Goal: Task Accomplishment & Management: Manage account settings

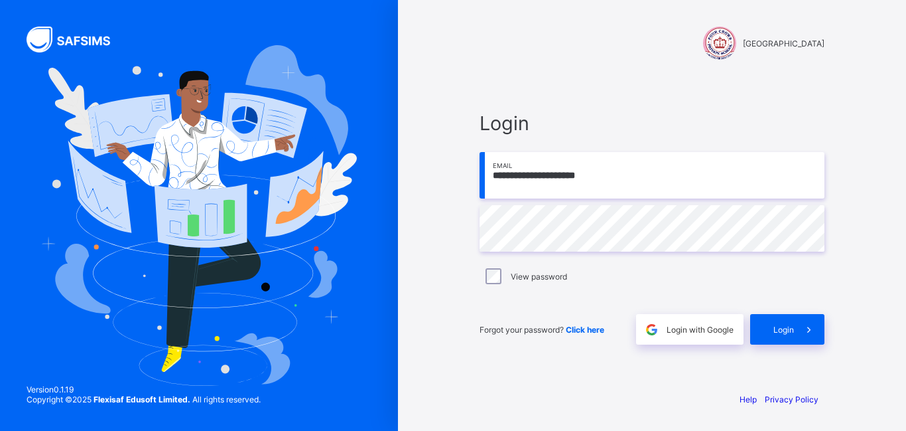
type input "**********"
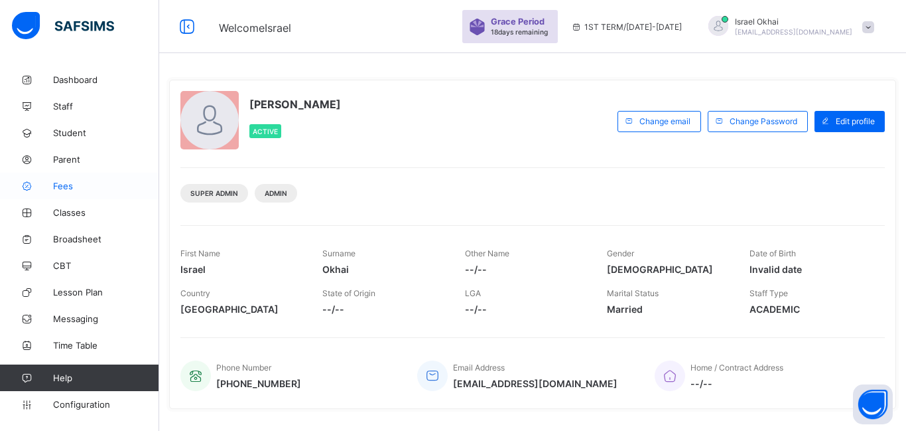
click at [66, 184] on span "Fees" at bounding box center [106, 185] width 106 height 11
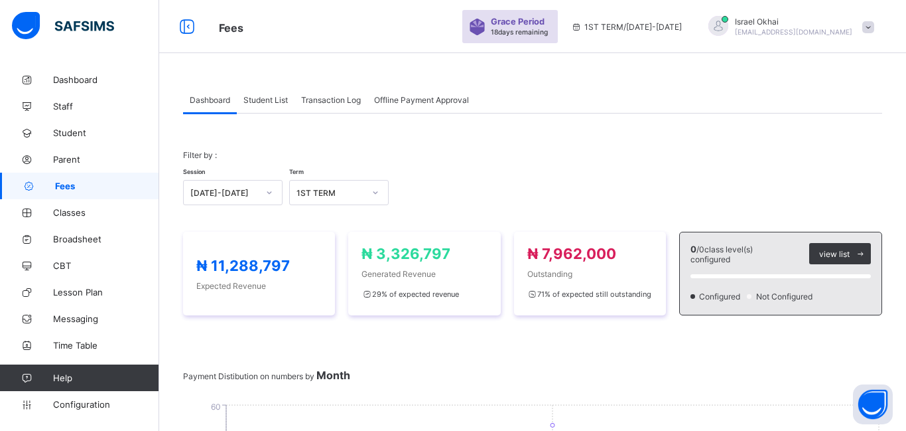
click at [656, 197] on div "Session [DATE]-[DATE] Term 1ST TERM" at bounding box center [532, 185] width 699 height 38
click at [271, 102] on span "Student List" at bounding box center [265, 100] width 44 height 10
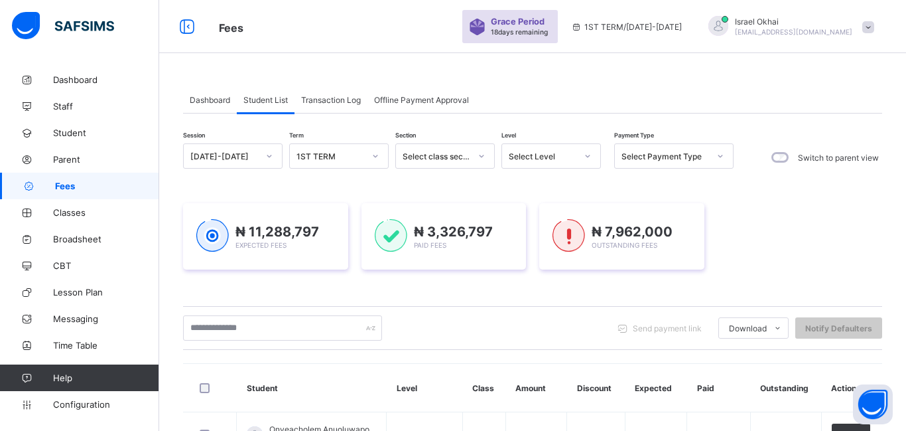
click at [556, 155] on div "Select Level" at bounding box center [543, 156] width 68 height 10
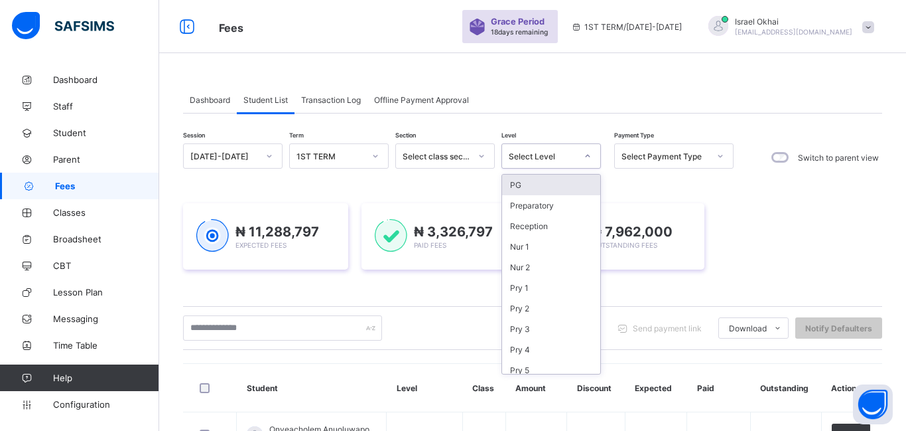
click at [541, 184] on div "PG" at bounding box center [551, 184] width 98 height 21
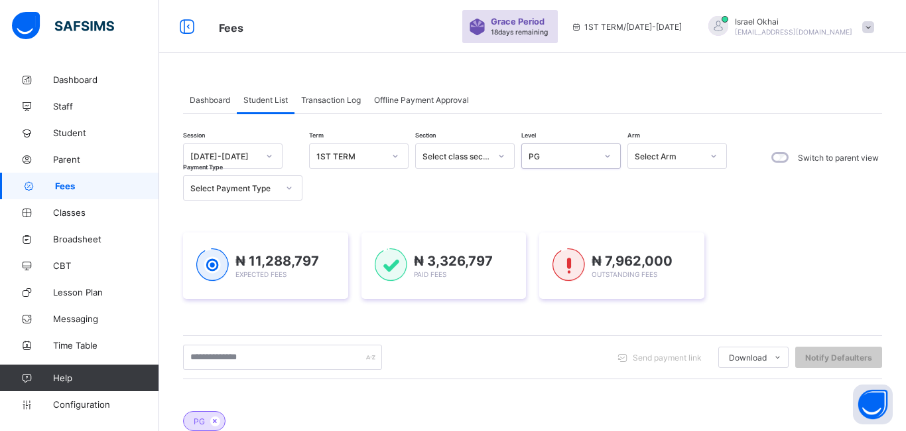
click at [541, 184] on div "Session [DATE]-[DATE] Term 1ST TERM Section Select class section Level option P…" at bounding box center [458, 171] width 551 height 57
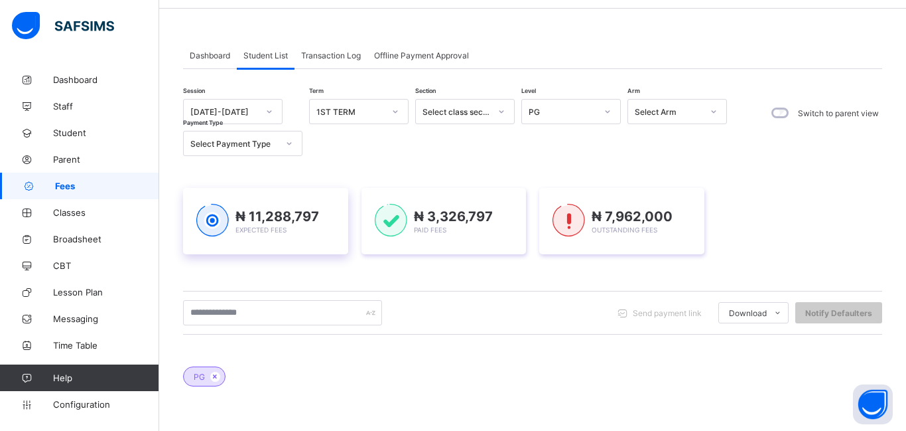
scroll to position [44, 0]
click at [468, 115] on div "Select class section" at bounding box center [457, 112] width 68 height 10
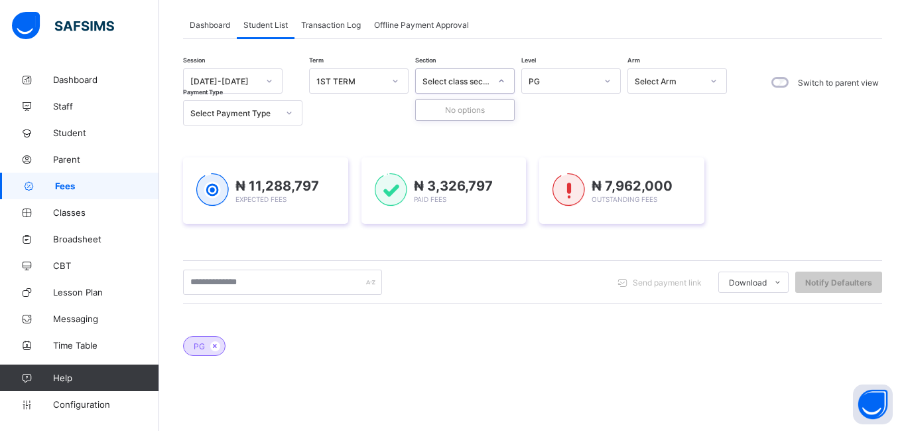
scroll to position [75, 0]
click at [561, 86] on div "PG" at bounding box center [563, 81] width 68 height 10
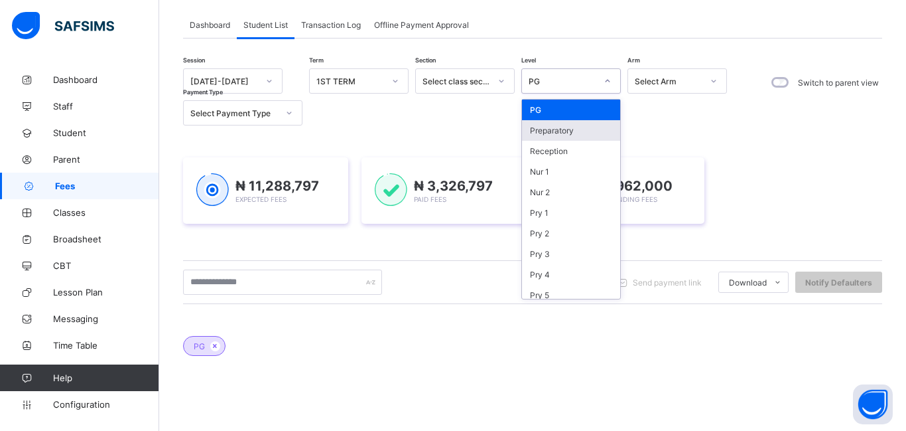
click at [561, 131] on div "Preparatory" at bounding box center [571, 130] width 98 height 21
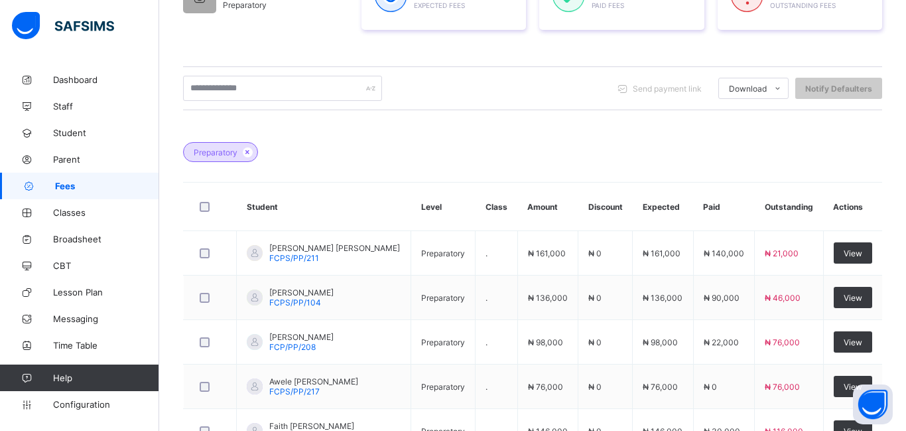
scroll to position [371, 0]
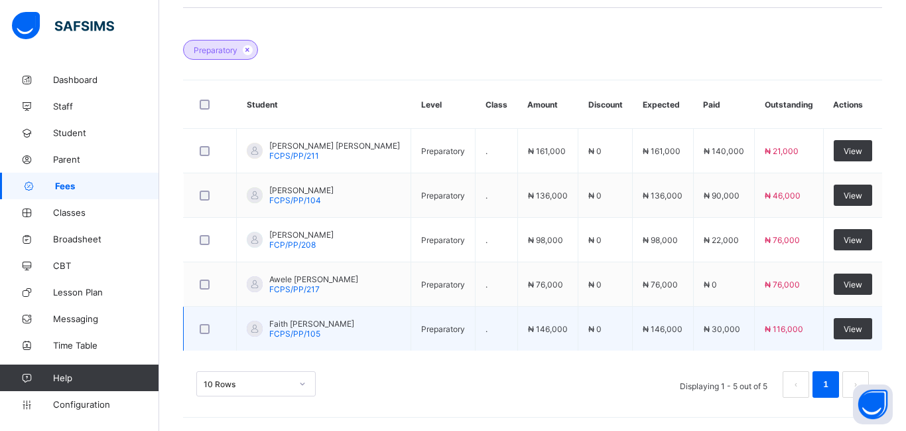
click at [785, 316] on td "₦ 116,000" at bounding box center [789, 328] width 68 height 44
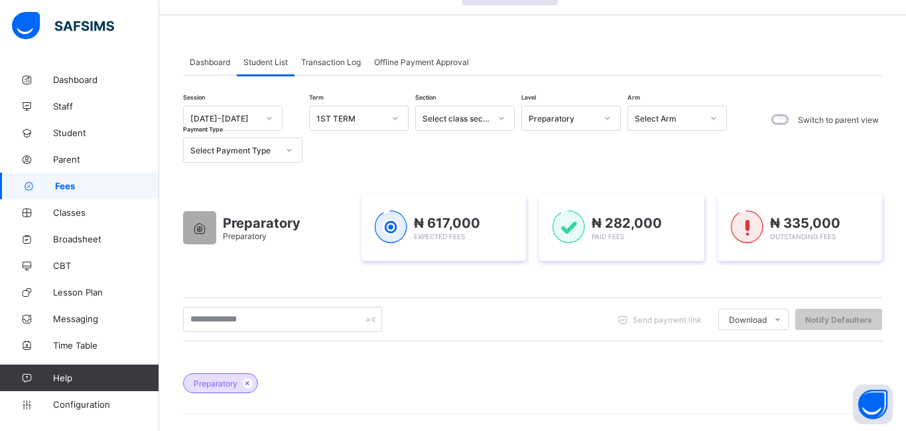
scroll to position [0, 0]
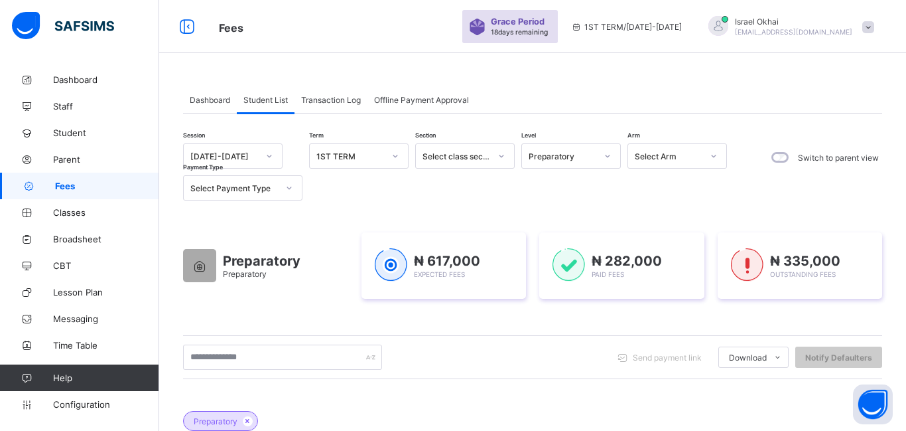
click at [578, 159] on div "Preparatory" at bounding box center [563, 156] width 68 height 10
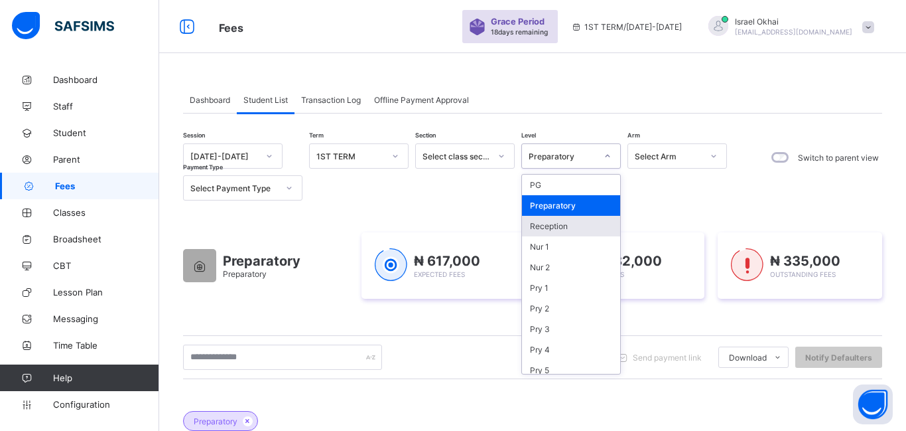
click at [578, 228] on div "Reception" at bounding box center [571, 226] width 98 height 21
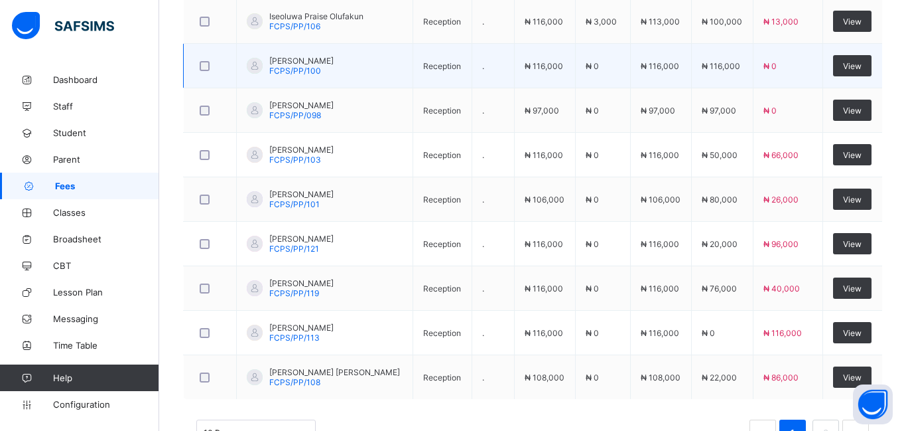
scroll to position [547, 0]
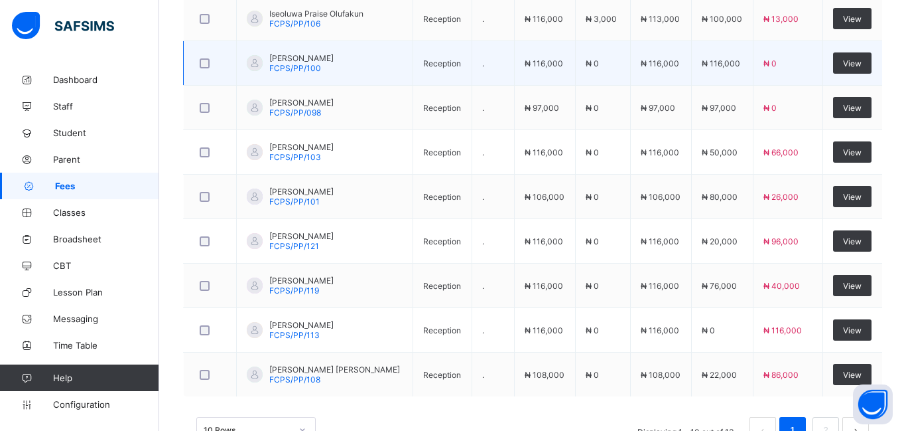
click at [630, 279] on td "₦ 116,000" at bounding box center [660, 285] width 61 height 44
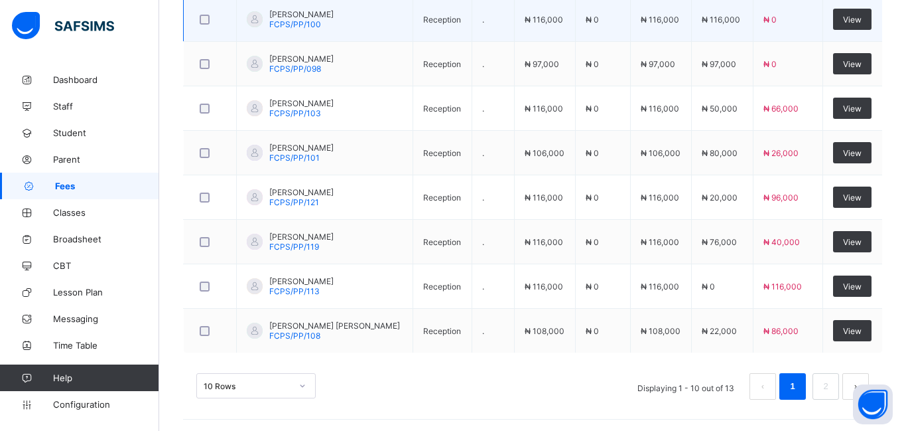
scroll to position [593, 0]
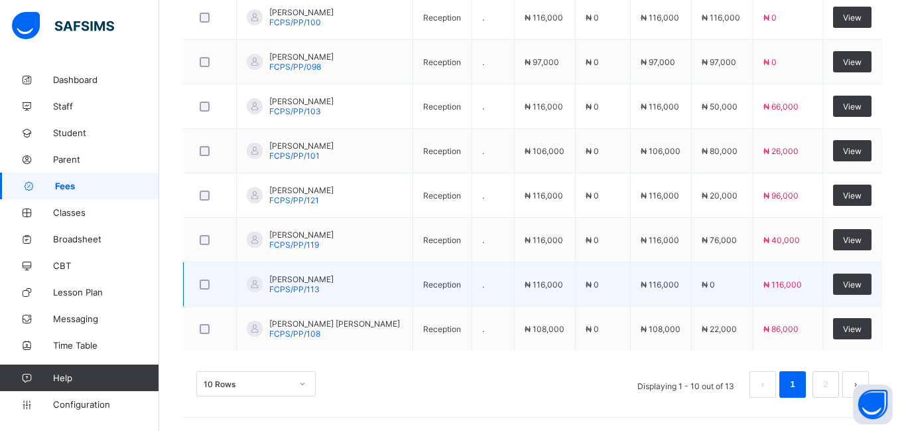
click at [630, 274] on td "₦ 116,000" at bounding box center [660, 284] width 61 height 44
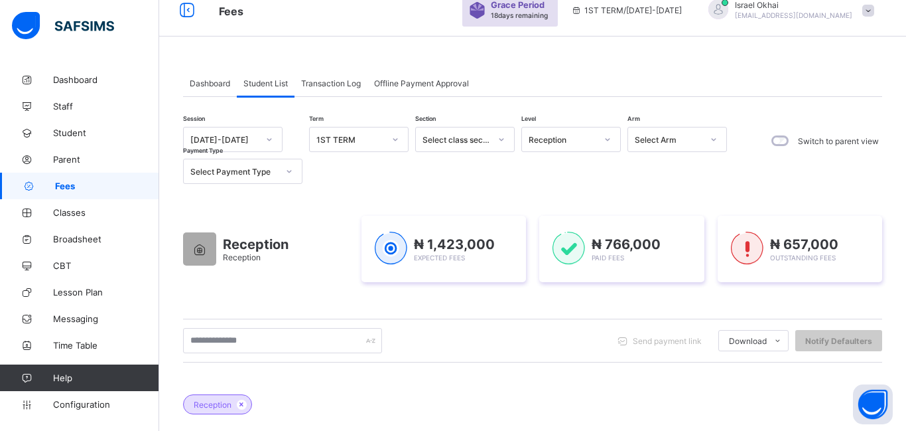
scroll to position [0, 0]
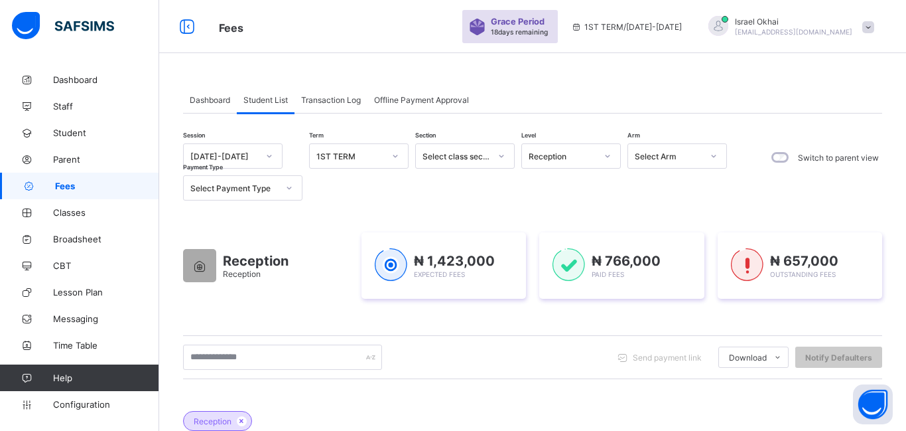
click at [630, 274] on div "₦ 766,000 Paid Fees" at bounding box center [626, 266] width 69 height 26
click at [576, 156] on div "Reception" at bounding box center [563, 156] width 68 height 10
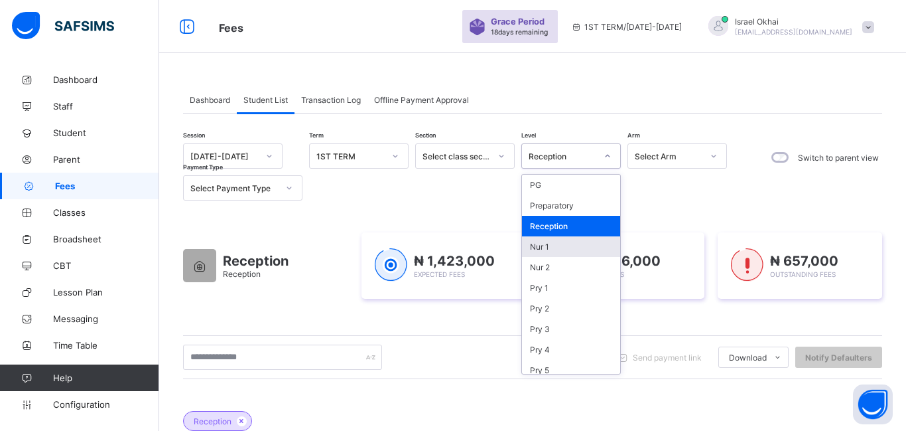
click at [555, 247] on div "Nur 1" at bounding box center [571, 246] width 98 height 21
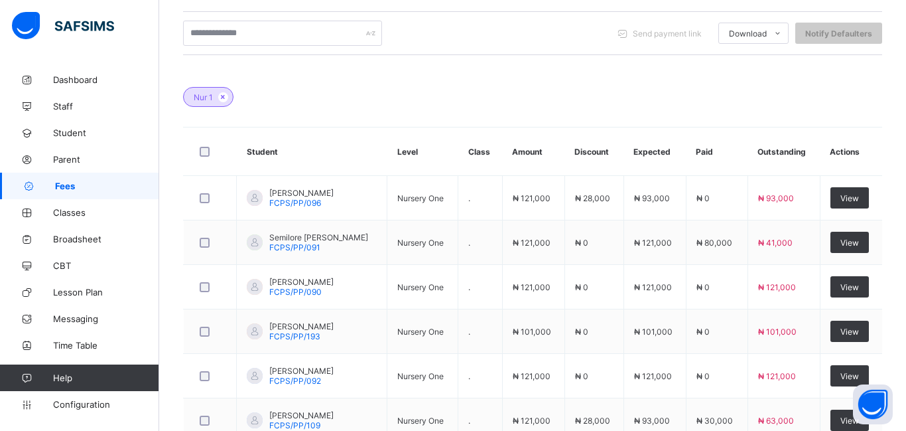
scroll to position [356, 0]
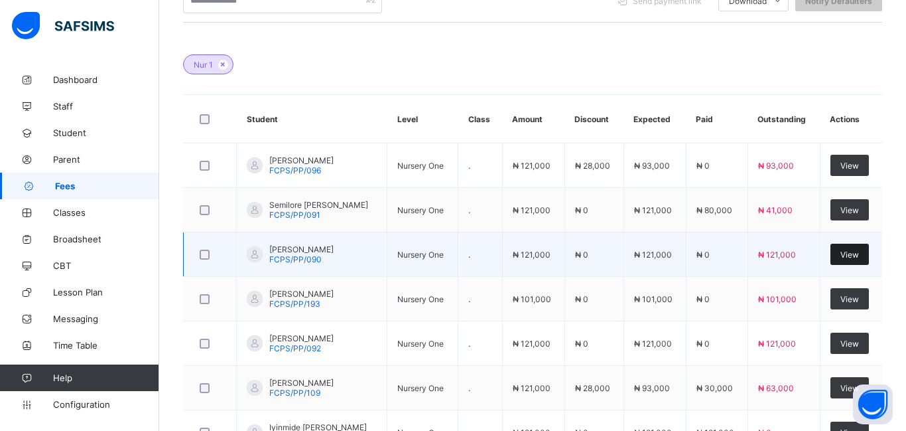
click at [853, 257] on span "View" at bounding box center [849, 254] width 19 height 10
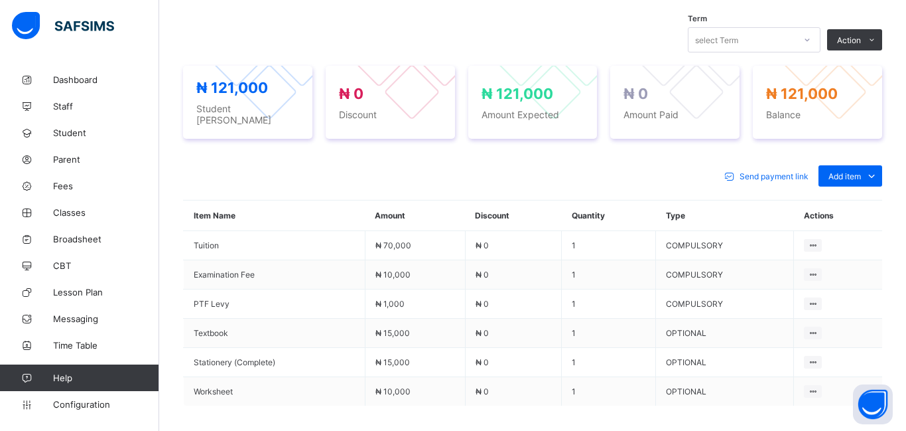
scroll to position [451, 0]
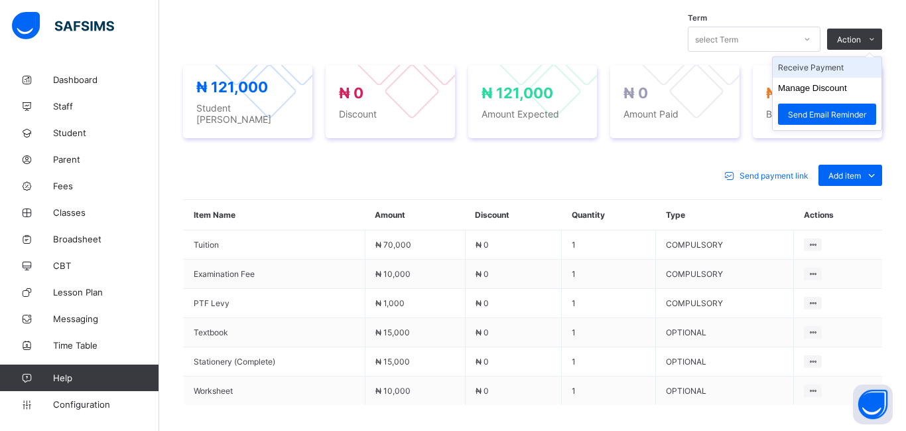
click at [823, 72] on li "Receive Payment" at bounding box center [827, 67] width 109 height 21
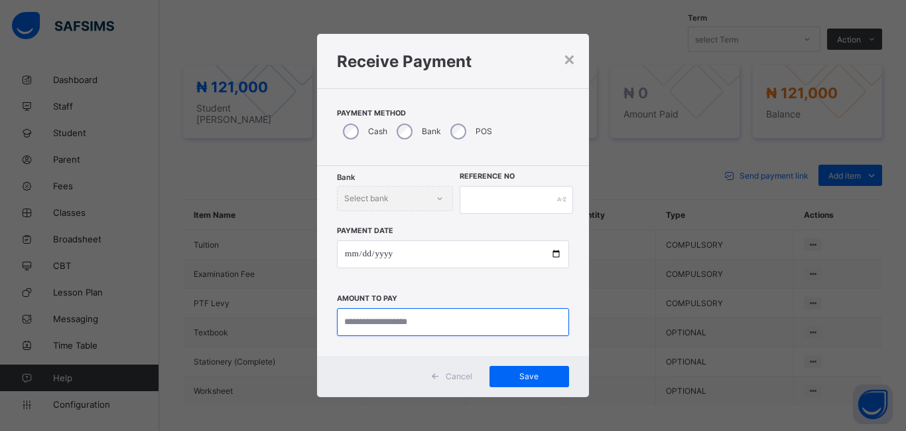
click at [354, 323] on input "currency" at bounding box center [453, 322] width 232 height 28
type input "********"
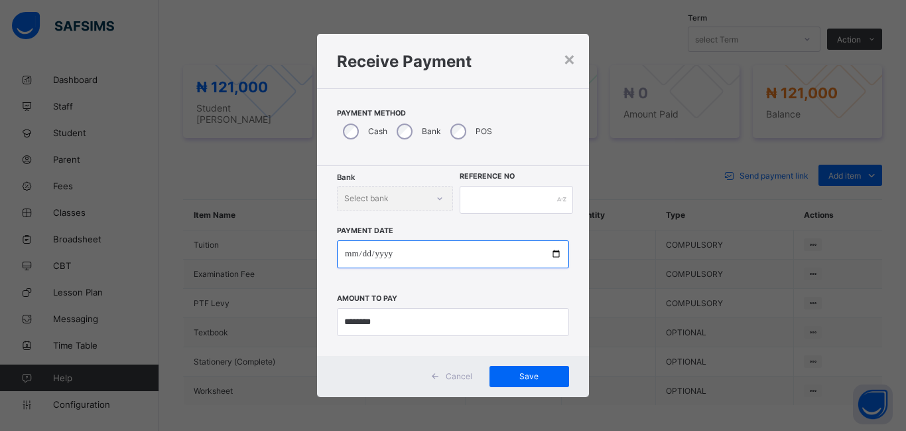
click at [348, 253] on input "date" at bounding box center [453, 254] width 232 height 28
type input "**********"
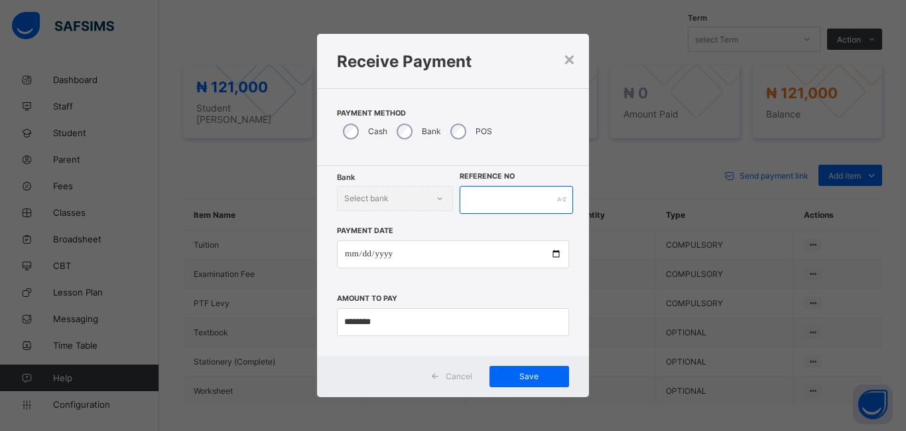
click at [476, 205] on input "text" at bounding box center [516, 200] width 113 height 28
click at [526, 372] on span "Save" at bounding box center [529, 376] width 60 height 10
click at [502, 199] on input "******" at bounding box center [516, 200] width 113 height 28
type input "********"
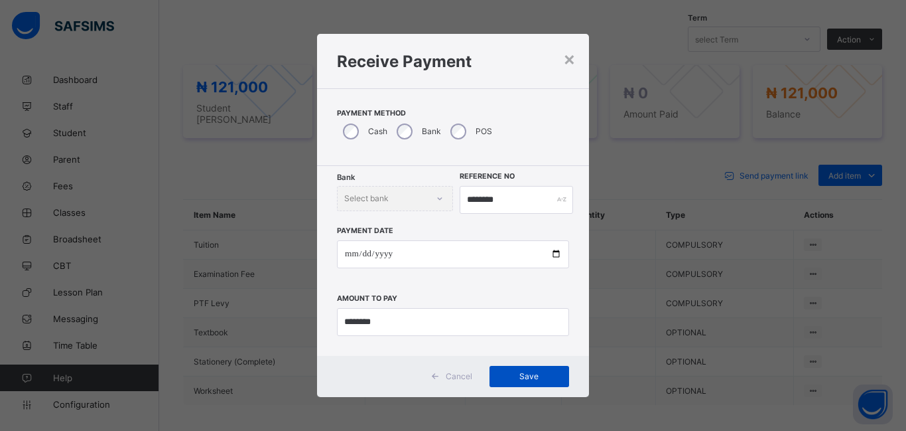
click at [534, 380] on span "Save" at bounding box center [529, 376] width 60 height 10
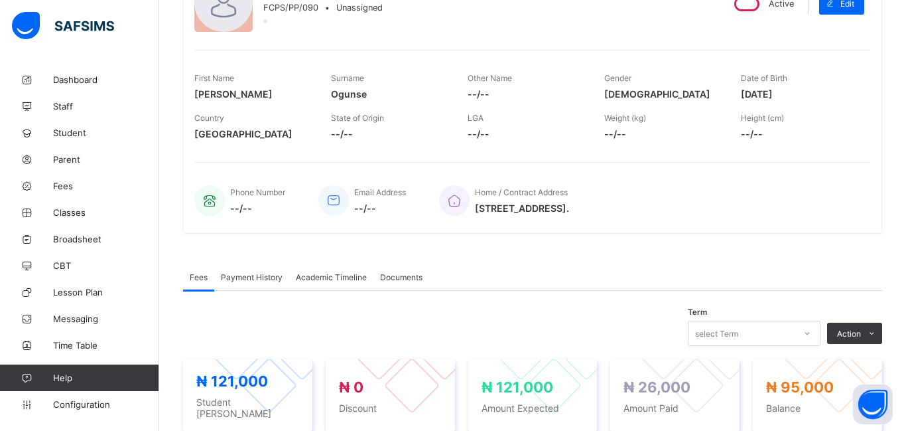
scroll to position [0, 0]
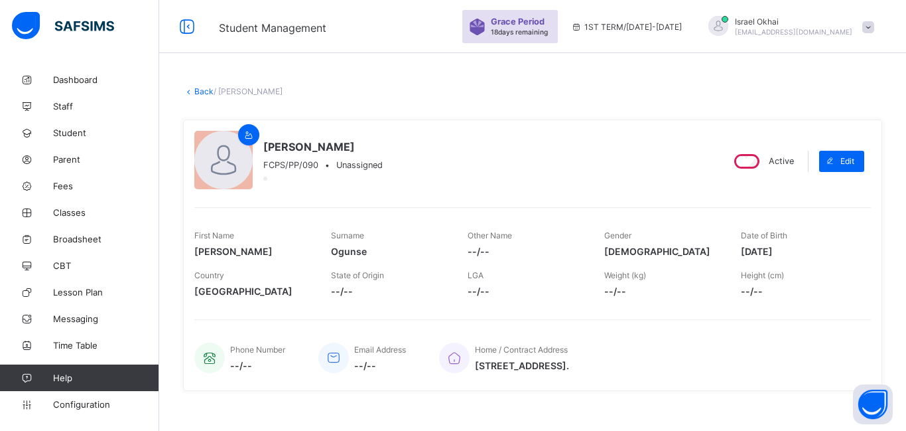
click at [199, 90] on link "Back" at bounding box center [203, 91] width 19 height 10
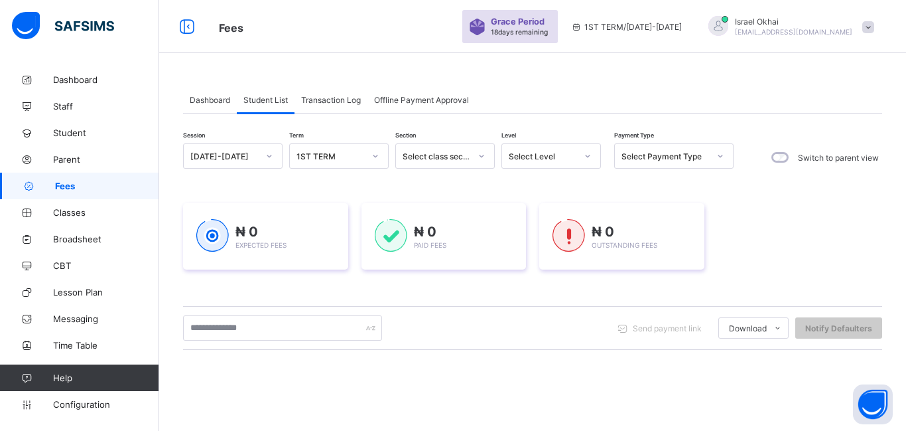
click at [448, 163] on div "Select class section" at bounding box center [432, 156] width 73 height 19
click at [530, 157] on div "Select Level" at bounding box center [543, 156] width 68 height 10
click at [538, 230] on div "Reception" at bounding box center [551, 226] width 98 height 21
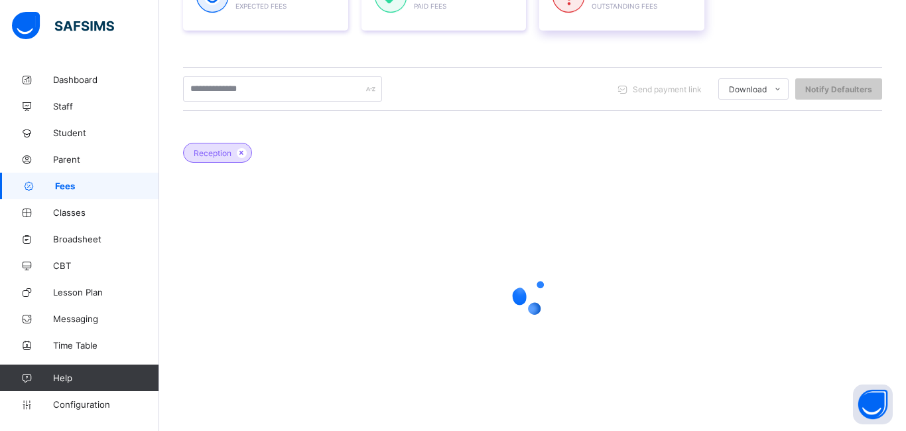
scroll to position [270, 0]
